Goal: Task Accomplishment & Management: Use online tool/utility

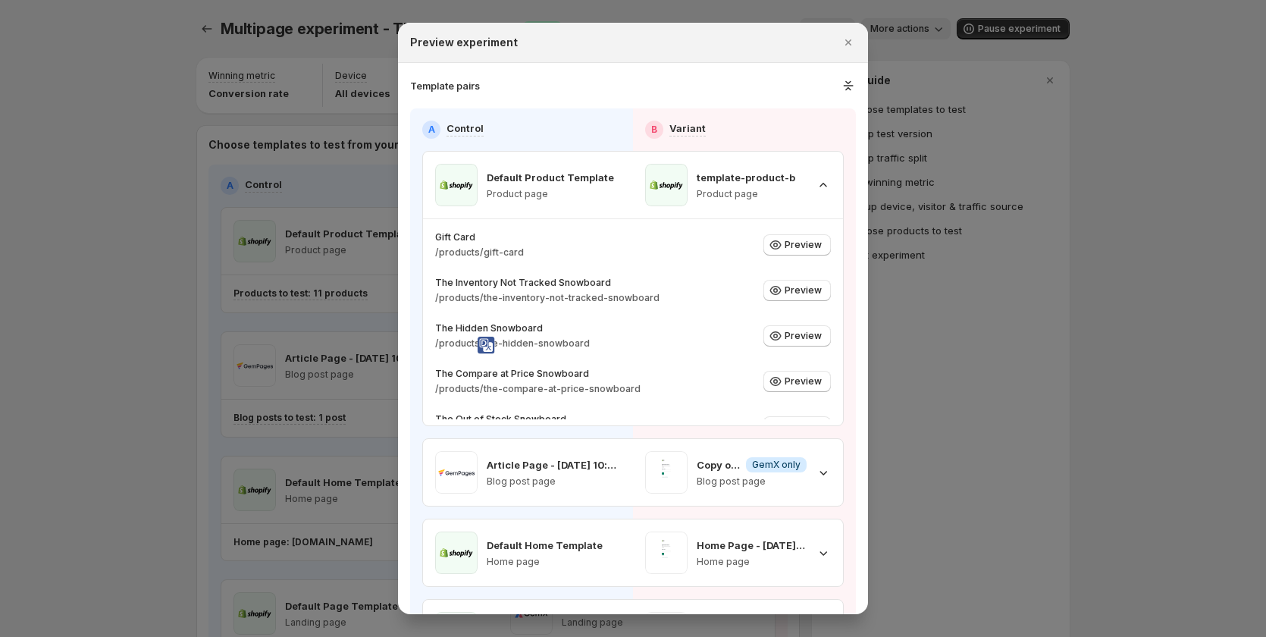
click at [132, 273] on div at bounding box center [633, 318] width 1266 height 637
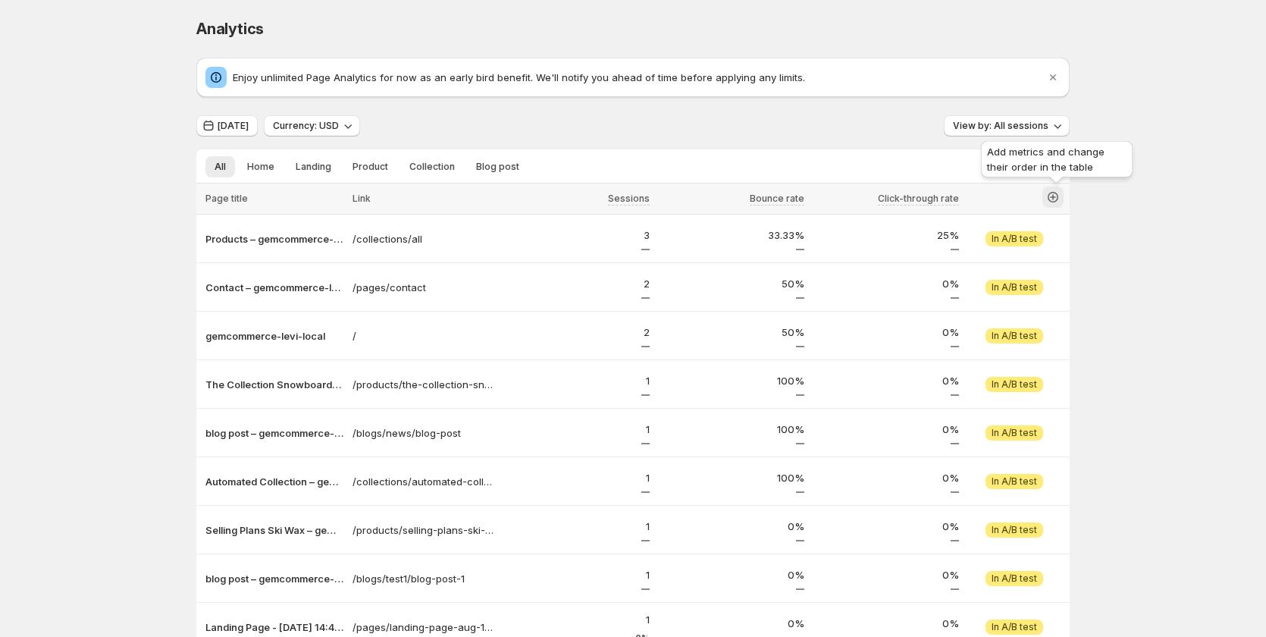
click at [1059, 195] on icon "button" at bounding box center [1053, 197] width 15 height 15
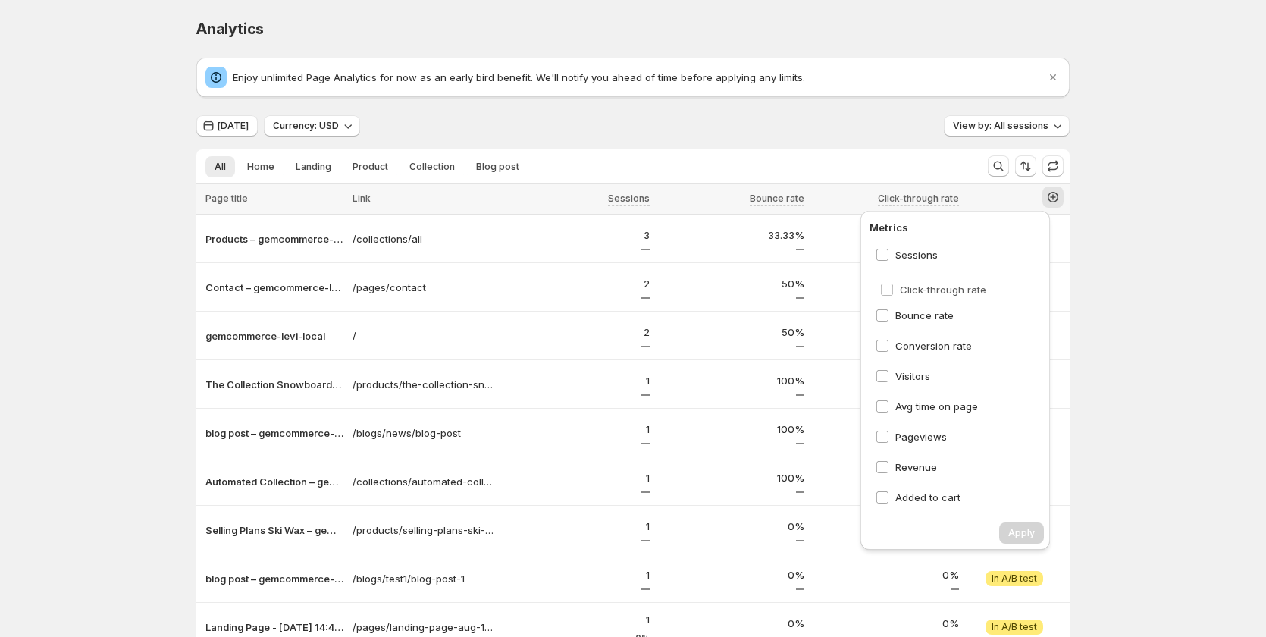
scroll to position [0, 8]
drag, startPoint x: 1031, startPoint y: 312, endPoint x: 1013, endPoint y: 277, distance: 39.7
click at [1014, 278] on div "Sessions Bounce rate Click-through rate Conversion rate Visitors Avg time on pa…" at bounding box center [958, 373] width 179 height 265
drag, startPoint x: 1015, startPoint y: 253, endPoint x: 1007, endPoint y: 353, distance: 99.7
click at [1007, 353] on div "Sessions Click-through rate Bounce rate Conversion rate Visitors Avg time on pa…" at bounding box center [958, 373] width 179 height 265
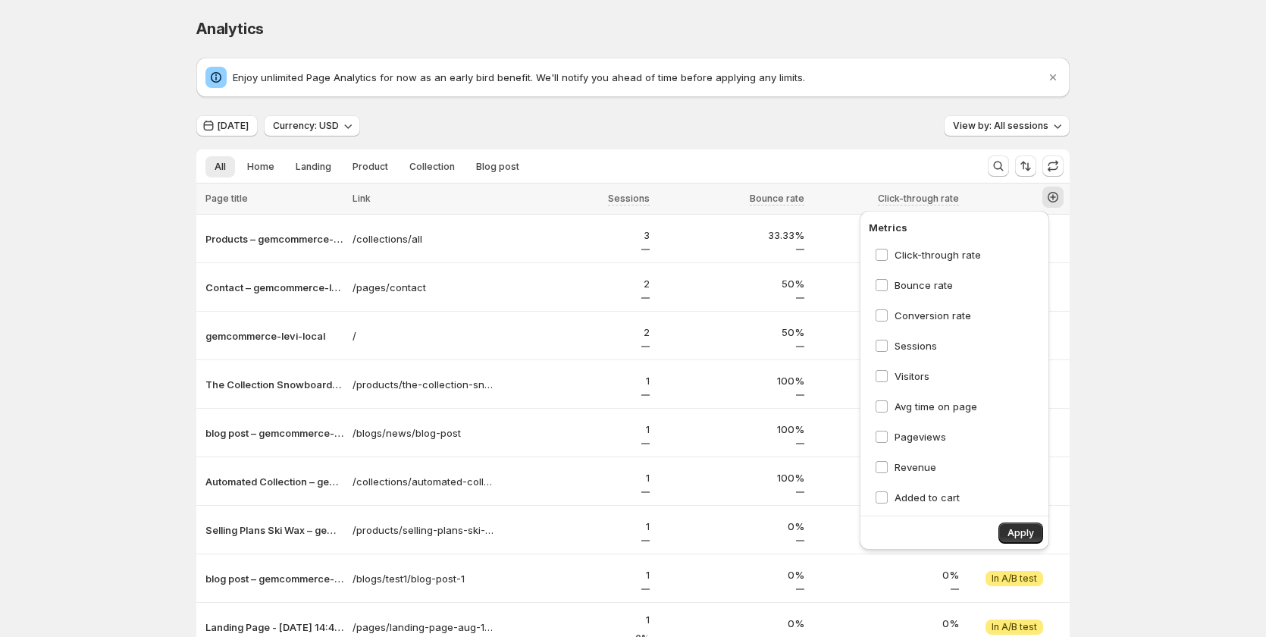
click at [1135, 347] on div "Analytics. This page is ready Analytics Enjoy unlimited Page Analytics for now …" at bounding box center [633, 408] width 1266 height 816
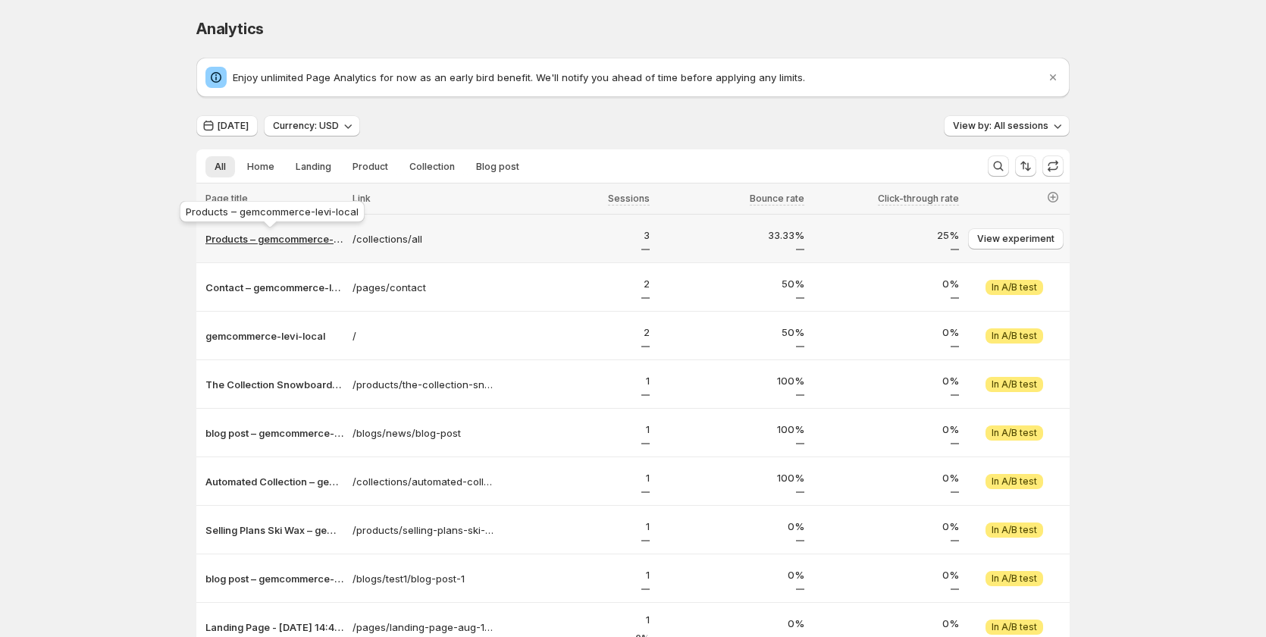
click at [303, 234] on p "Products – gemcommerce-levi-local" at bounding box center [275, 238] width 138 height 15
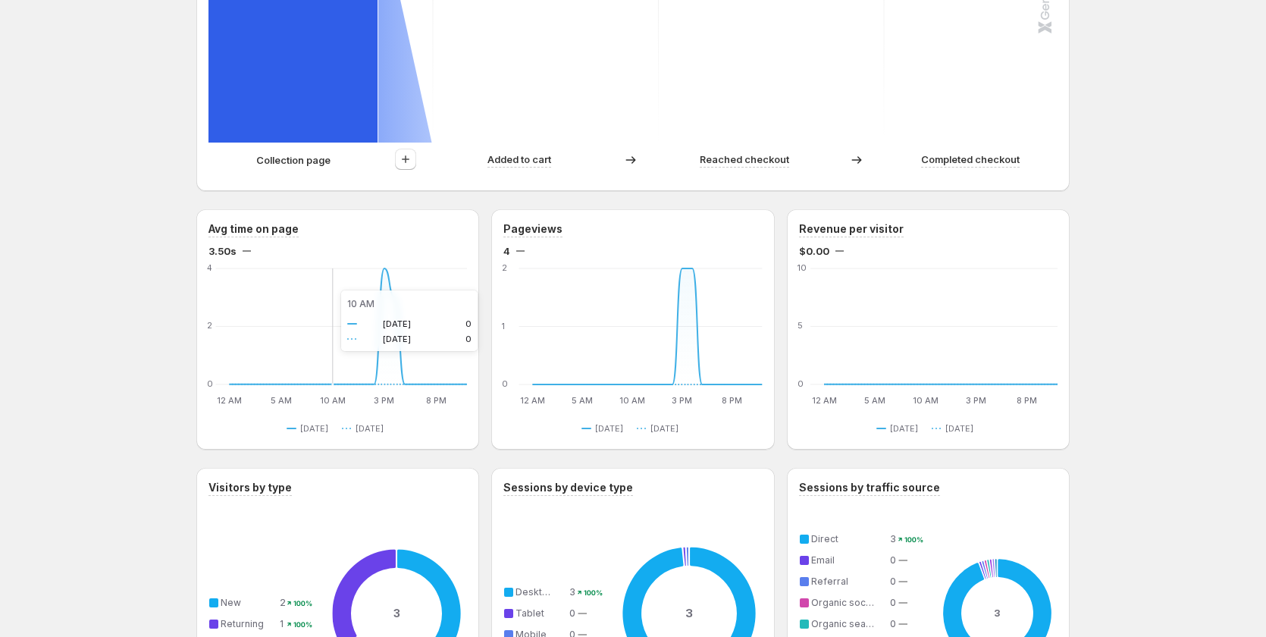
scroll to position [447, 8]
